Goal: Browse casually: Explore the website without a specific task or goal

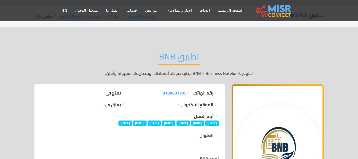
scroll to position [27, 0]
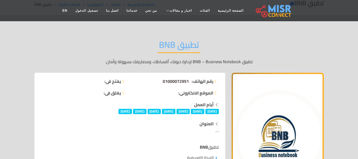
click at [170, 81] on span "01000072951" at bounding box center [176, 81] width 26 height 8
click at [102, 10] on link "تسجيل الدخول" at bounding box center [86, 11] width 31 height 10
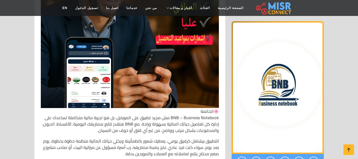
scroll to position [1380, 0]
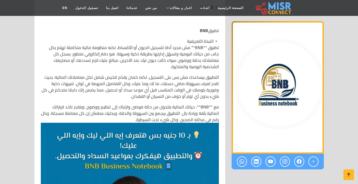
scroll to position [133, 0]
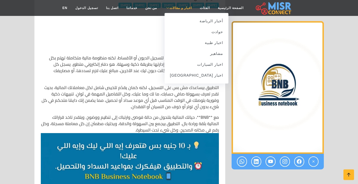
click at [177, 9] on span "اخبار و مقالات" at bounding box center [181, 8] width 22 height 5
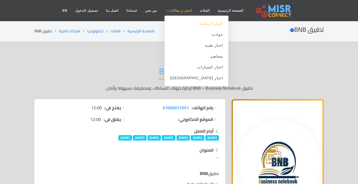
click at [197, 23] on link "أخبار الرياضة" at bounding box center [197, 23] width 64 height 11
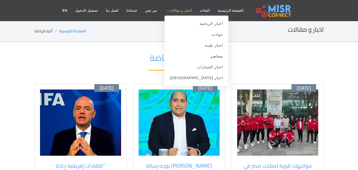
click at [177, 12] on span "اخبار و مقالات" at bounding box center [181, 10] width 22 height 5
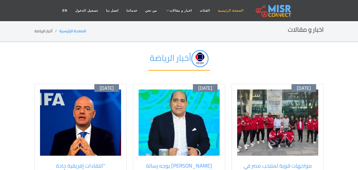
click at [215, 12] on link "الصفحة الرئيسية" at bounding box center [231, 11] width 34 height 10
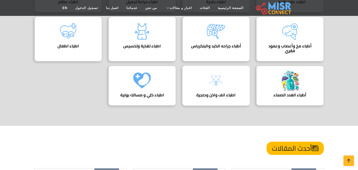
scroll to position [212, 0]
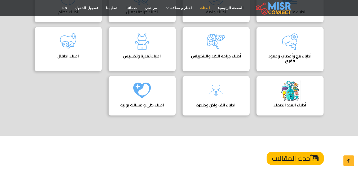
click at [197, 8] on link "الفئات" at bounding box center [205, 8] width 18 height 10
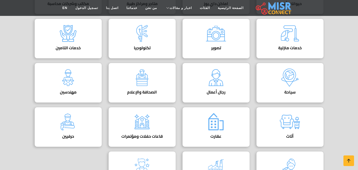
scroll to position [212, 0]
click at [223, 81] on img at bounding box center [216, 77] width 21 height 21
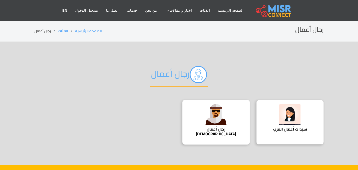
click at [232, 116] on div "رجال أعمال [DEMOGRAPHIC_DATA]" at bounding box center [217, 122] width 68 height 45
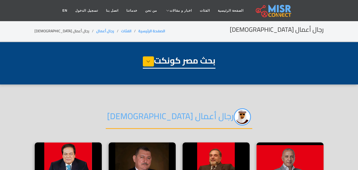
select select "**********"
click at [138, 31] on link "الصفحة الرئيسية" at bounding box center [151, 31] width 27 height 7
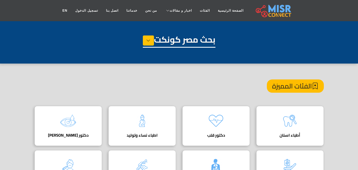
click at [256, 11] on img at bounding box center [274, 10] width 36 height 13
click at [140, 10] on link "خدماتنا" at bounding box center [132, 11] width 19 height 10
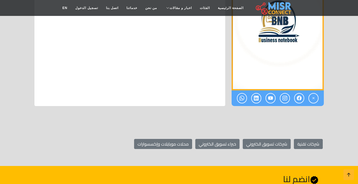
scroll to position [1910, 0]
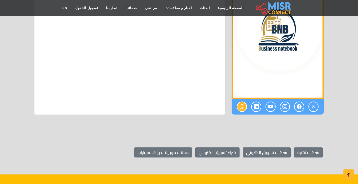
click at [243, 108] on icon at bounding box center [242, 106] width 5 height 9
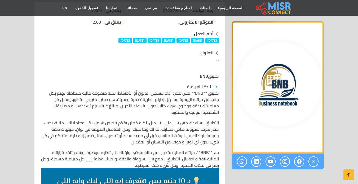
scroll to position [133, 0]
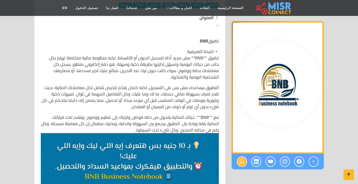
click at [242, 162] on icon at bounding box center [242, 161] width 5 height 9
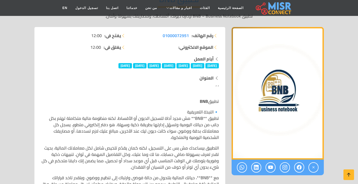
scroll to position [80, 0]
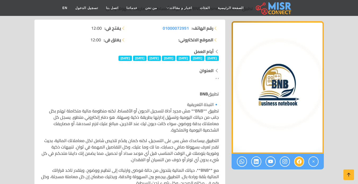
click at [301, 162] on icon at bounding box center [299, 161] width 5 height 9
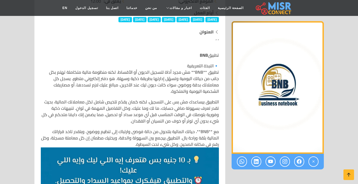
scroll to position [133, 0]
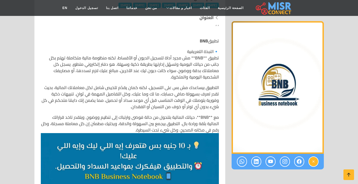
click at [313, 162] on icon at bounding box center [313, 161] width 5 height 9
click at [284, 164] on icon at bounding box center [285, 161] width 5 height 9
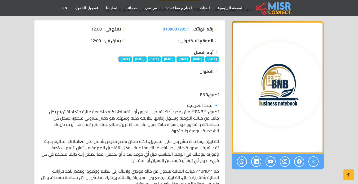
scroll to position [80, 0]
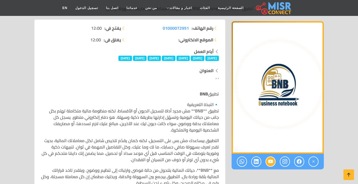
click at [270, 162] on icon at bounding box center [270, 161] width 5 height 9
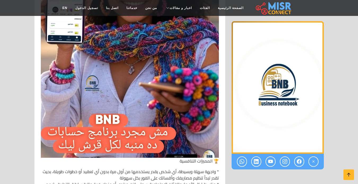
scroll to position [1061, 0]
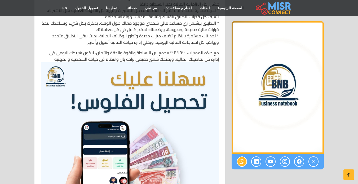
click at [243, 161] on icon at bounding box center [242, 161] width 5 height 9
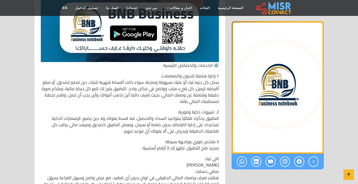
scroll to position [478, 0]
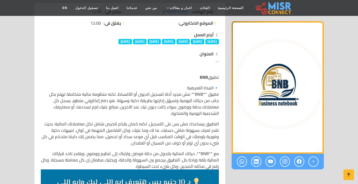
scroll to position [106, 0]
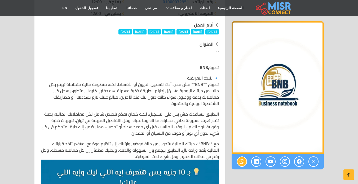
click at [241, 161] on icon at bounding box center [242, 161] width 5 height 9
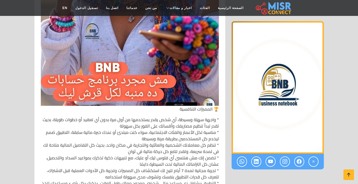
scroll to position [902, 0]
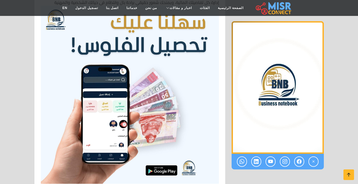
scroll to position [1167, 0]
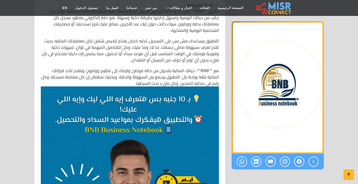
scroll to position [186, 0]
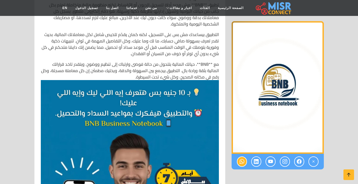
click at [241, 160] on icon at bounding box center [242, 161] width 5 height 9
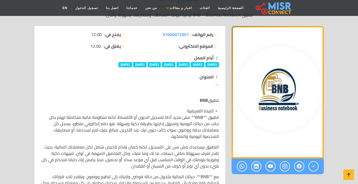
scroll to position [80, 0]
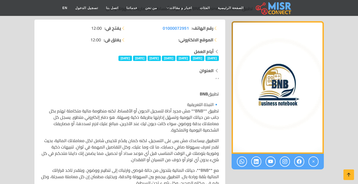
click at [277, 116] on img "1 / 1" at bounding box center [278, 87] width 92 height 133
click at [255, 162] on icon at bounding box center [256, 161] width 5 height 9
click at [241, 161] on icon at bounding box center [242, 161] width 5 height 9
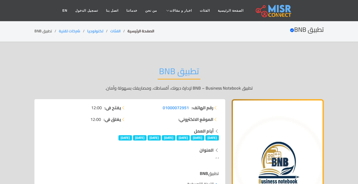
click at [141, 30] on link "الصفحة الرئيسية" at bounding box center [141, 31] width 27 height 7
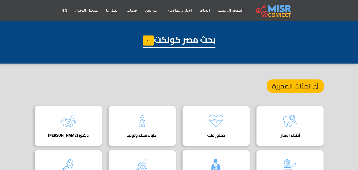
click at [256, 9] on img at bounding box center [274, 10] width 36 height 13
